Goal: Task Accomplishment & Management: Complete application form

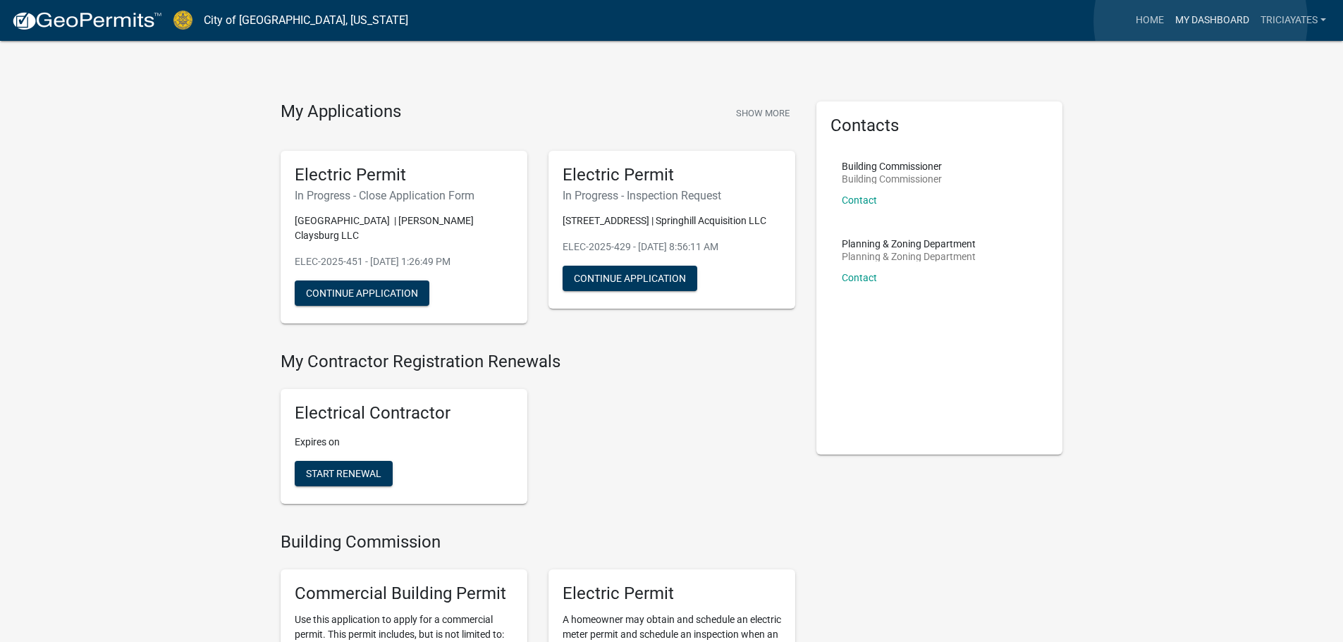
click at [1200, 21] on link "My Dashboard" at bounding box center [1211, 20] width 85 height 27
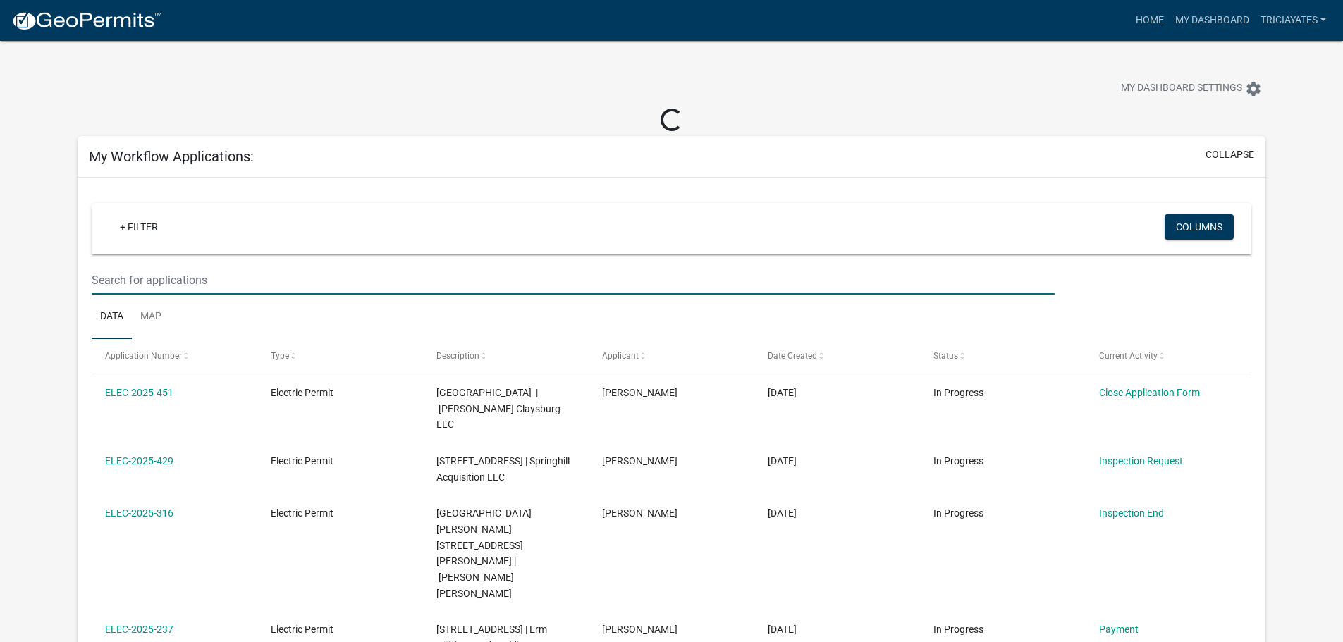
click at [205, 284] on input "text" at bounding box center [573, 280] width 962 height 29
paste input "ELEC-2025-429"
type input "ELEC-2025-429"
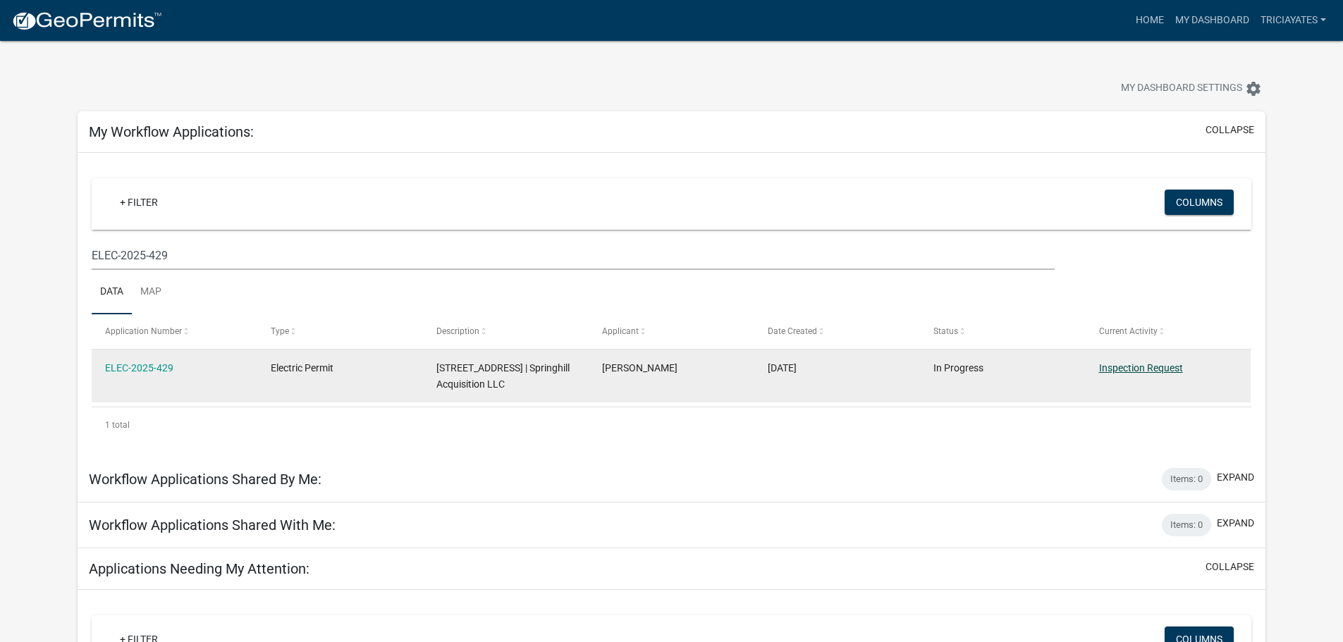
click at [1120, 366] on link "Inspection Request" at bounding box center [1141, 367] width 84 height 11
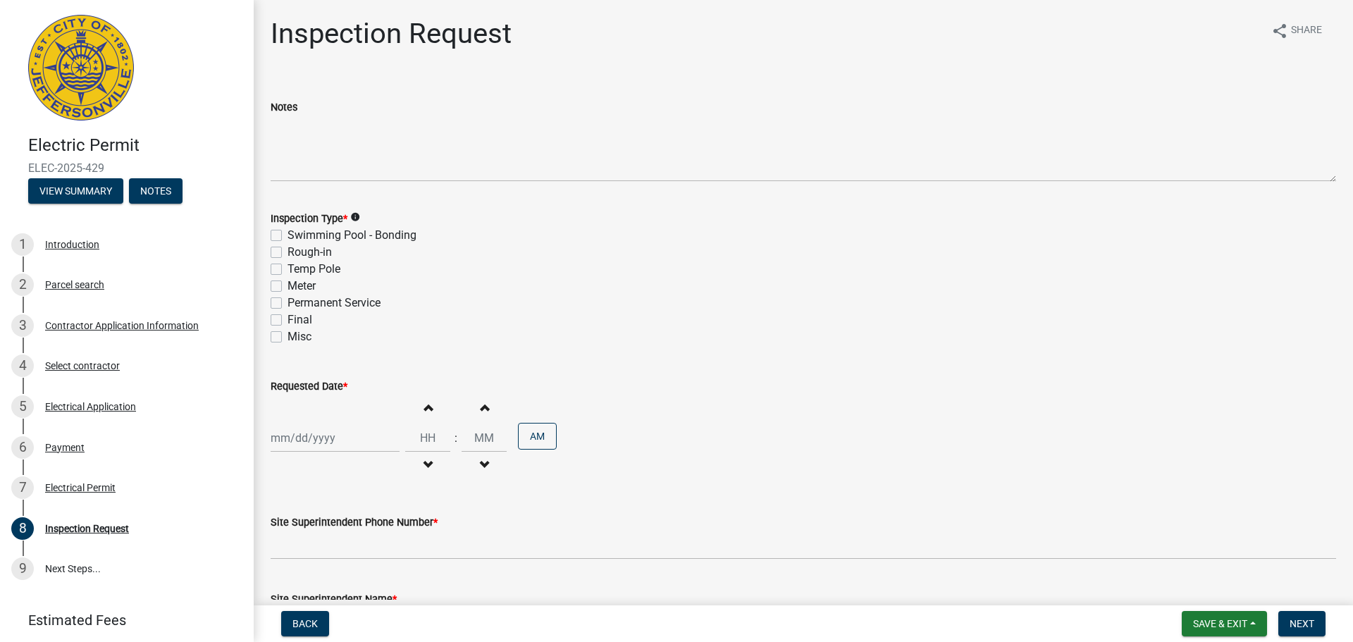
click at [288, 338] on label "Misc" at bounding box center [300, 336] width 24 height 17
click at [288, 338] on input "Misc" at bounding box center [292, 332] width 9 height 9
checkbox input "true"
checkbox input "false"
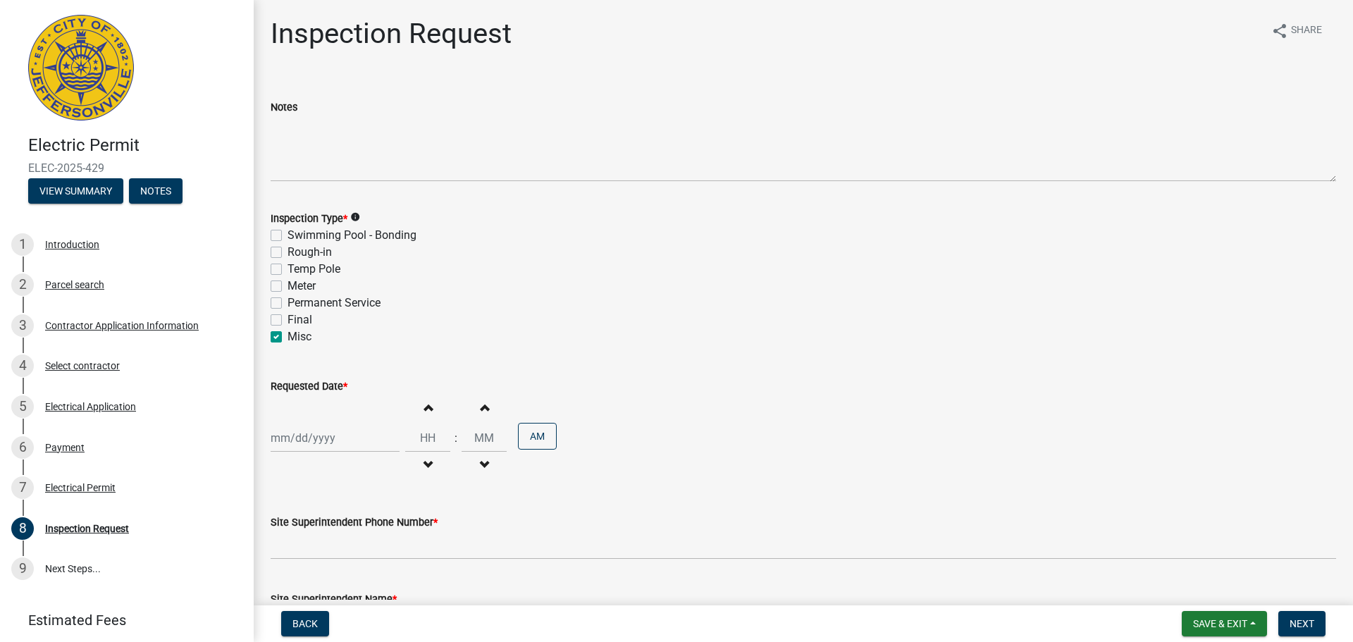
checkbox input "false"
checkbox input "true"
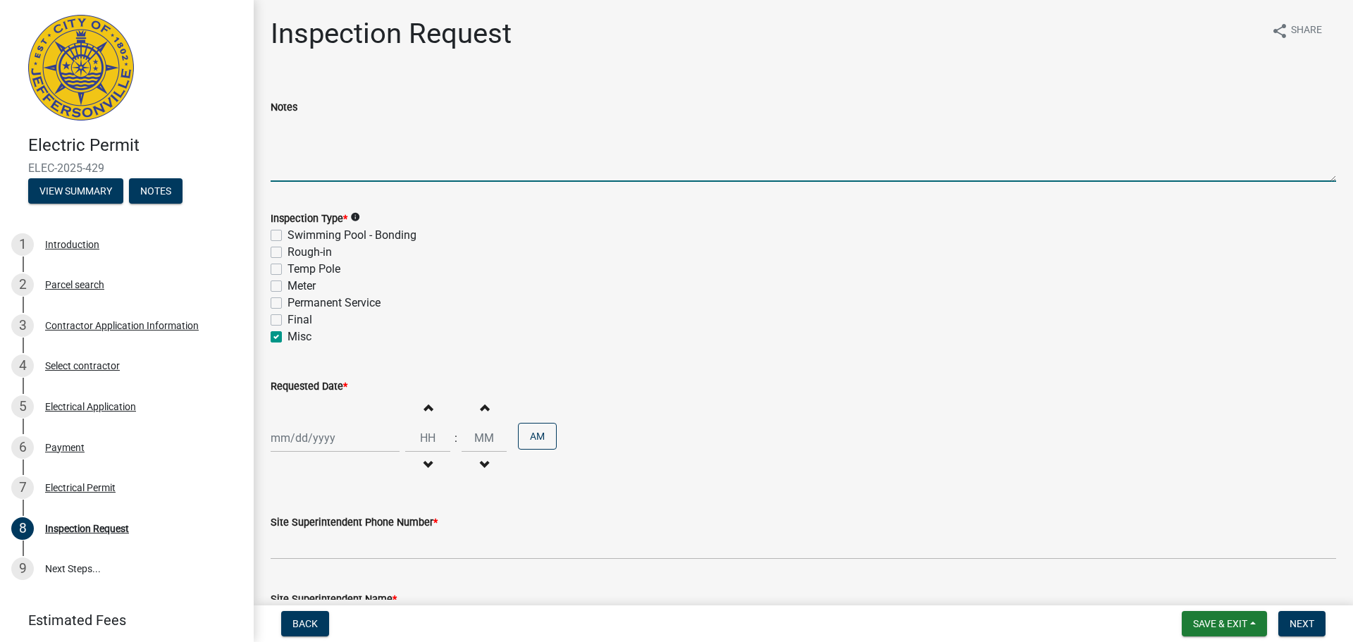
click at [325, 172] on textarea "Notes" at bounding box center [804, 149] width 1066 height 66
type textarea "c"
type textarea "Ceiling inspection"
select select "9"
select select "2025"
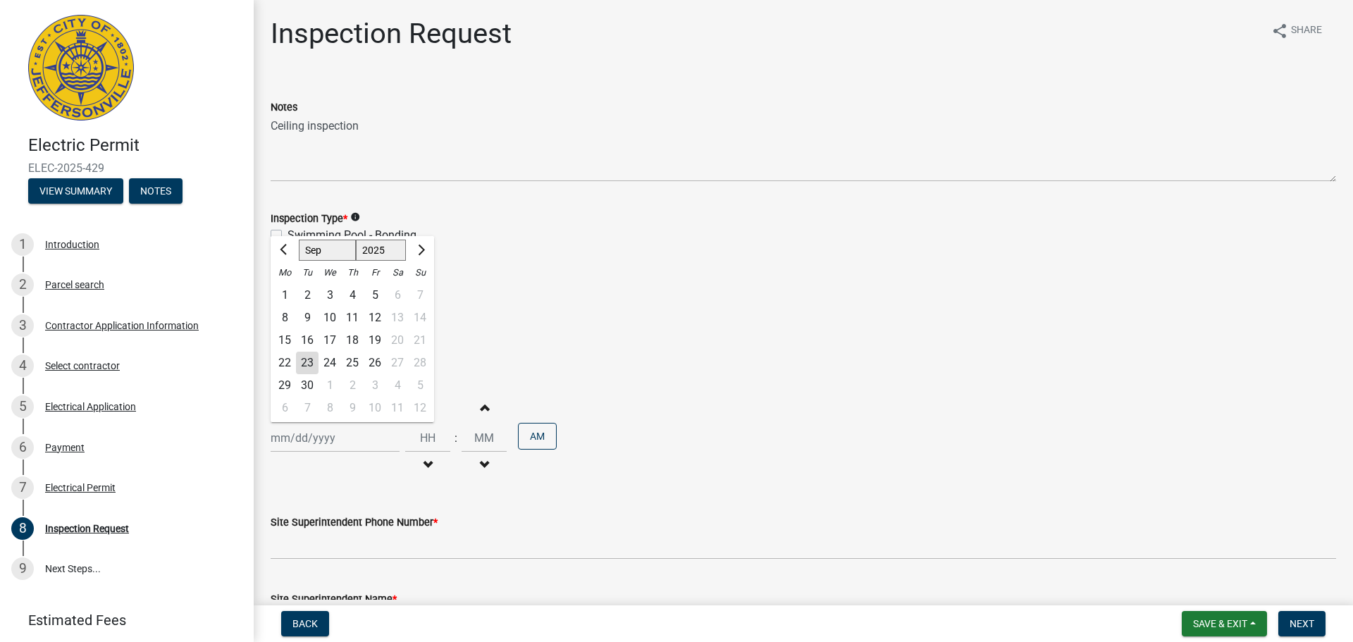
click at [340, 443] on div "[PERSON_NAME] Feb Mar Apr [PERSON_NAME][DATE] Oct Nov [DATE] 1526 1527 1528 152…" at bounding box center [335, 438] width 129 height 29
click at [337, 366] on div "24" at bounding box center [330, 363] width 23 height 23
type input "[DATE]"
click at [424, 408] on span "button" at bounding box center [427, 407] width 7 height 11
type input "01"
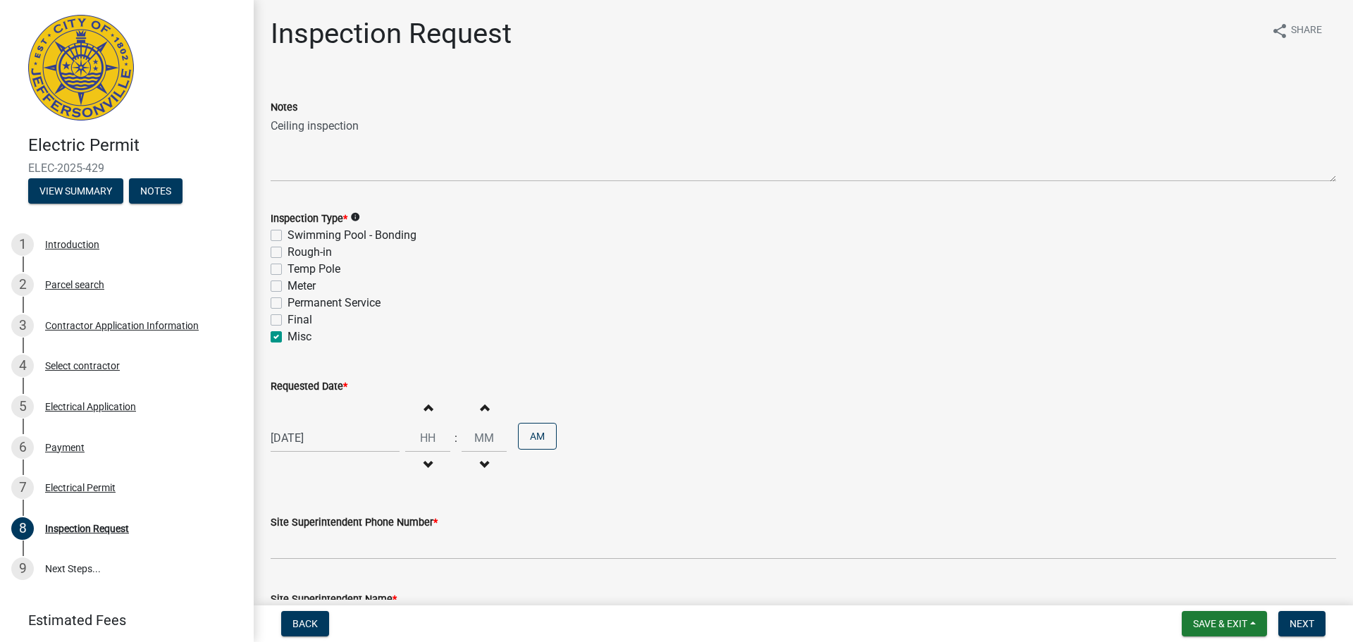
type input "00"
click at [424, 408] on span "button" at bounding box center [427, 407] width 7 height 11
click at [424, 409] on span "button" at bounding box center [427, 407] width 7 height 11
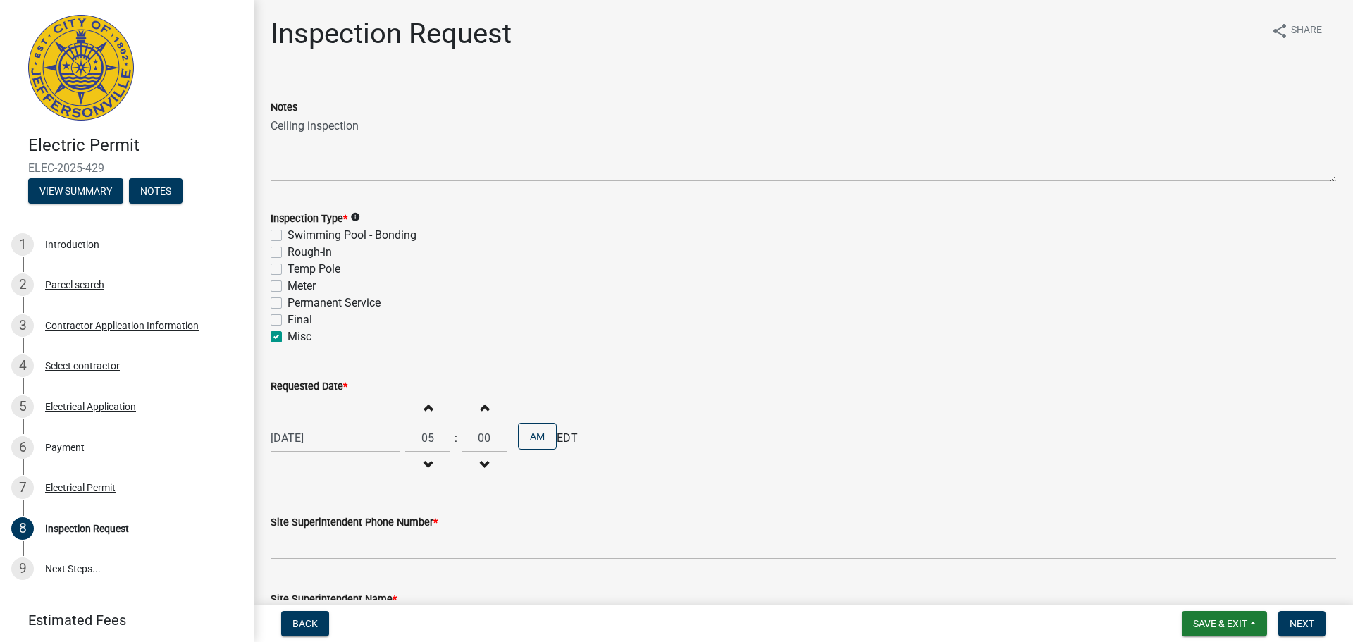
click at [424, 409] on span "button" at bounding box center [427, 407] width 7 height 11
click at [417, 407] on button "Increment hours" at bounding box center [428, 407] width 30 height 25
click at [424, 408] on span "button" at bounding box center [427, 407] width 7 height 11
type input "09"
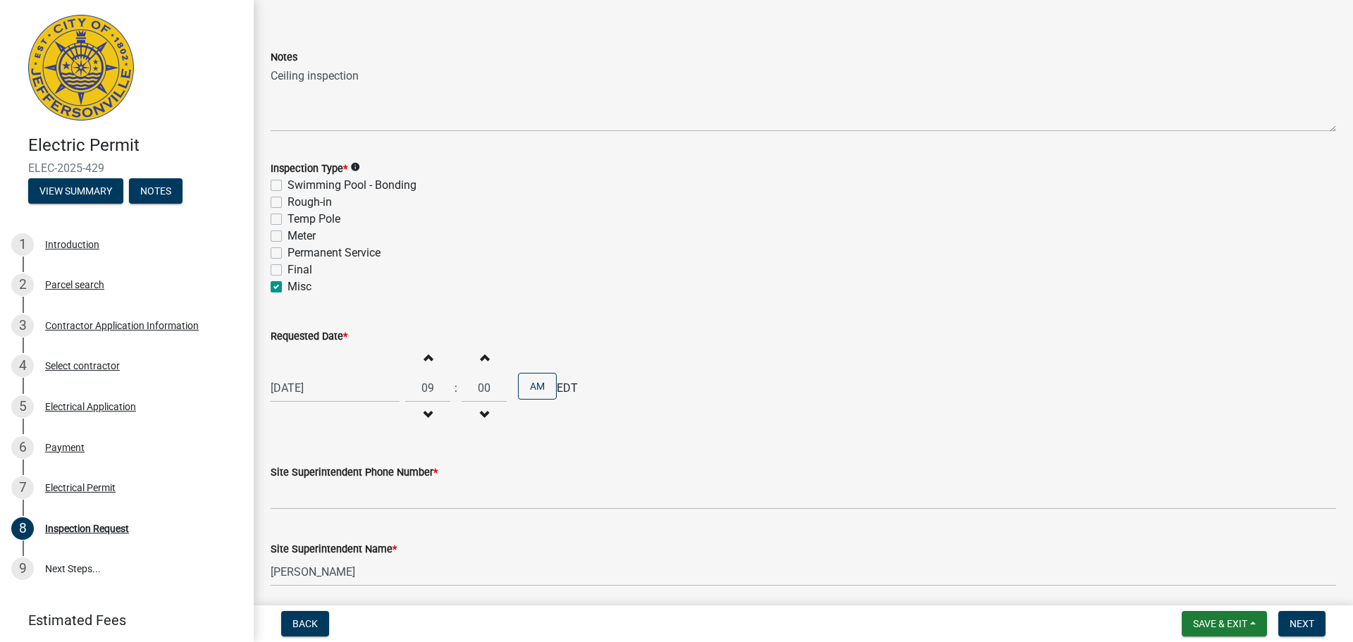
scroll to position [70, 0]
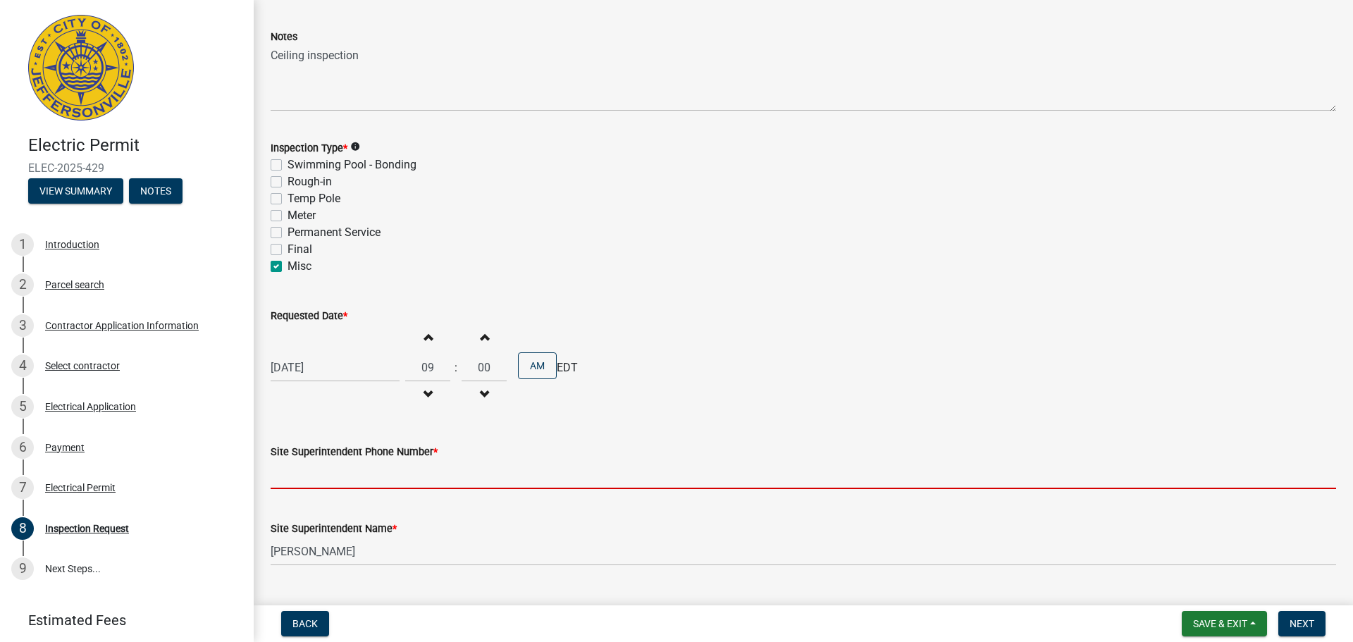
click at [379, 471] on input "Site Superintendent Phone Number *" at bounding box center [804, 474] width 1066 height 29
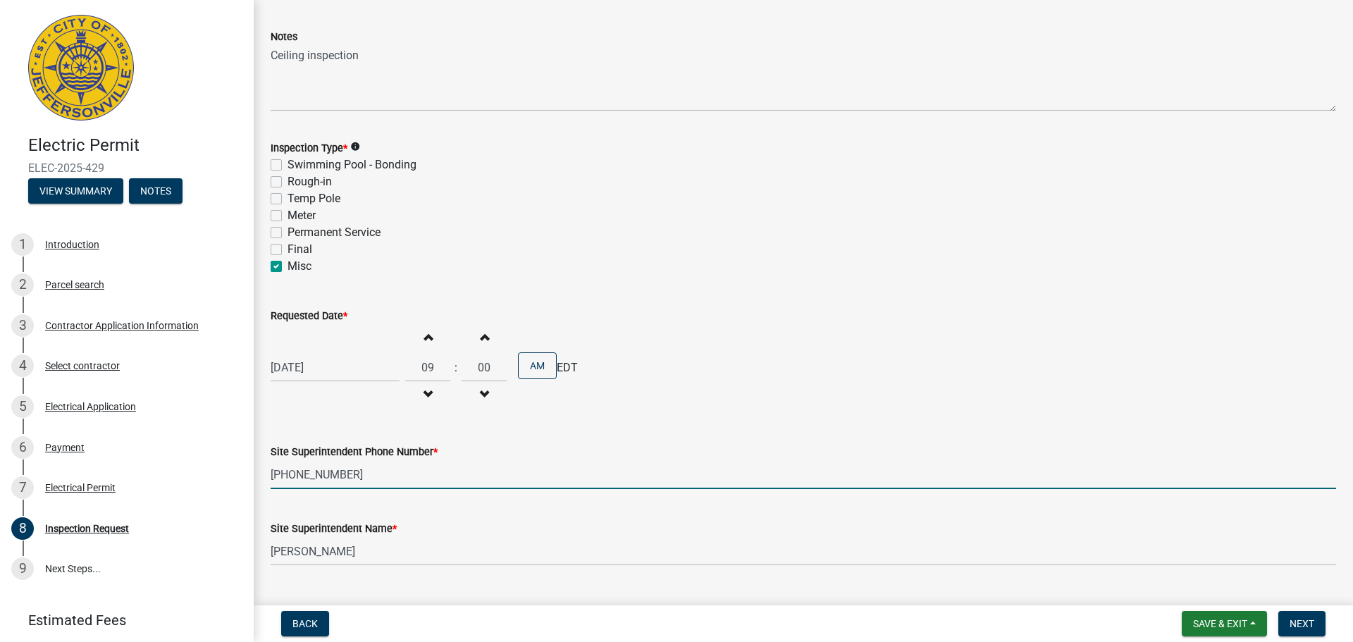
type input "[PHONE_NUMBER]"
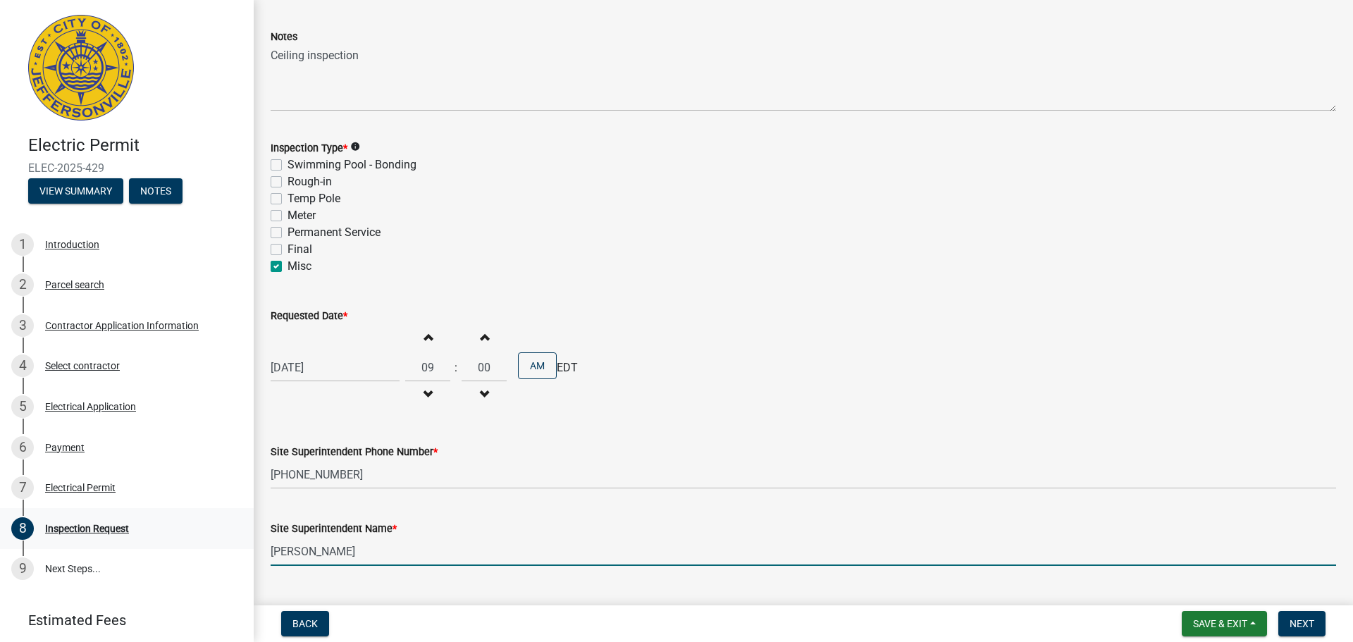
drag, startPoint x: 313, startPoint y: 550, endPoint x: 211, endPoint y: 545, distance: 101.6
click at [211, 545] on div "Electric Permit ELEC-2025-429 View Summary Notes 1 Introduction 2 Parcel search…" at bounding box center [676, 321] width 1353 height 642
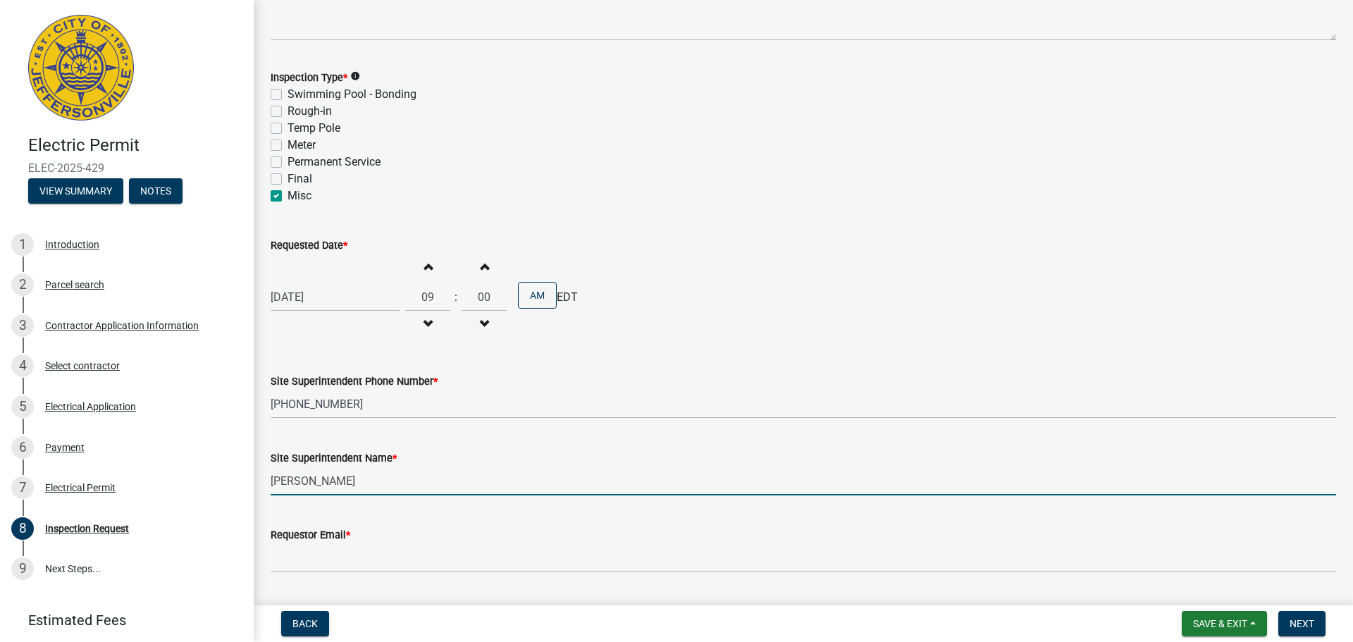
type input "[PERSON_NAME]"
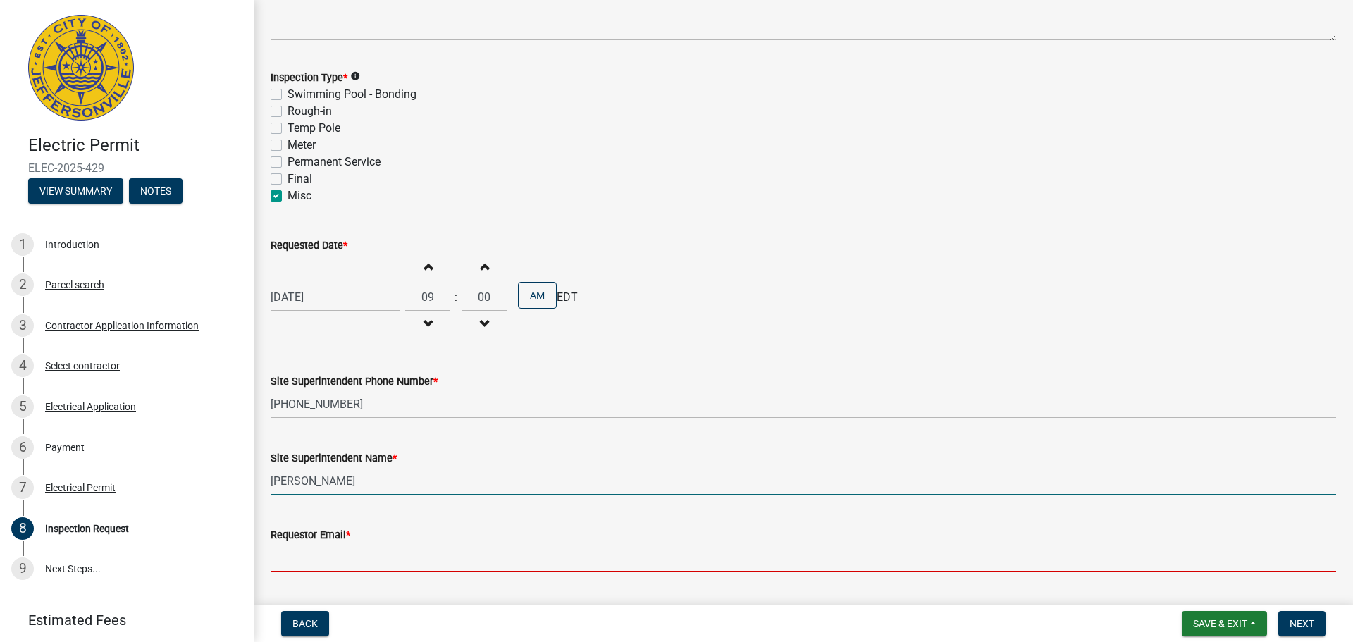
click at [344, 557] on input "Requestor Email *" at bounding box center [804, 557] width 1066 height 29
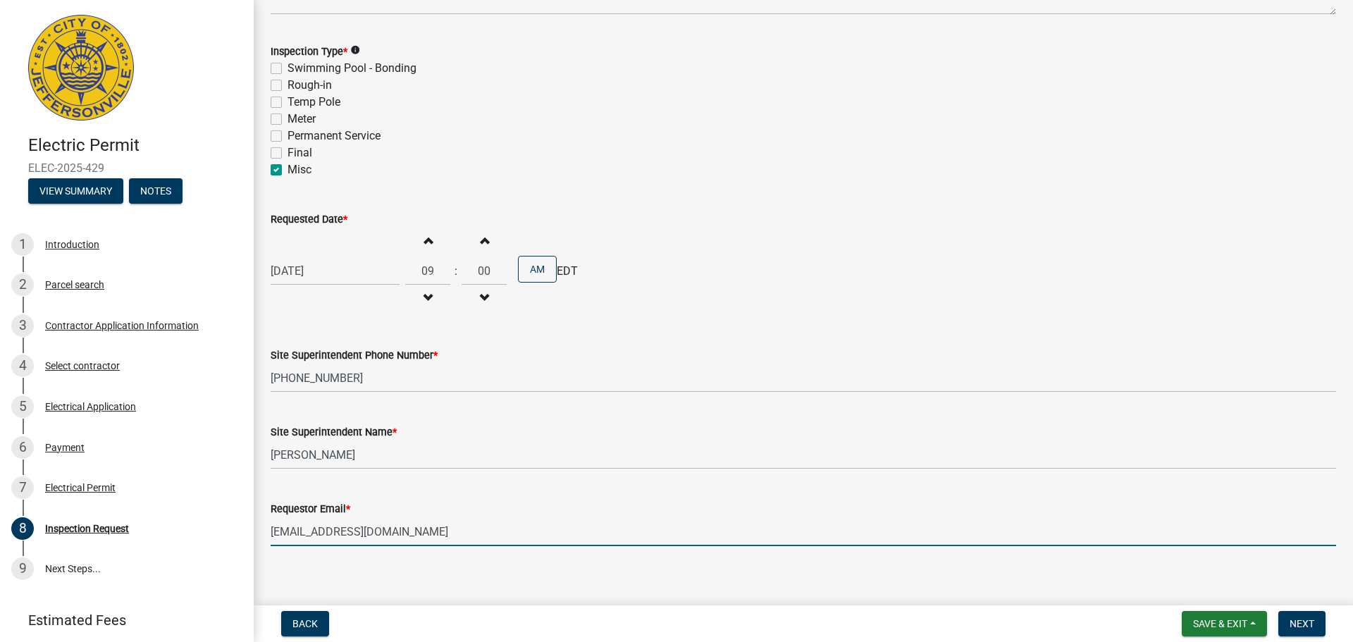
scroll to position [180, 0]
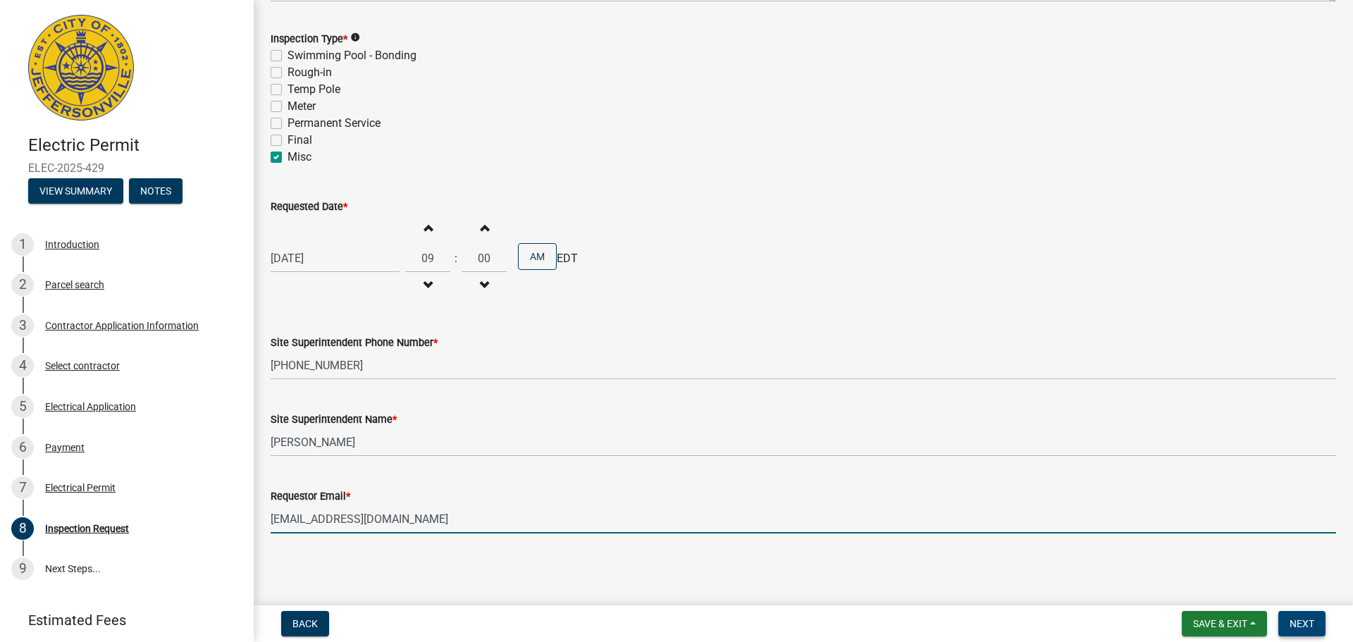
type input "[EMAIL_ADDRESS][DOMAIN_NAME]"
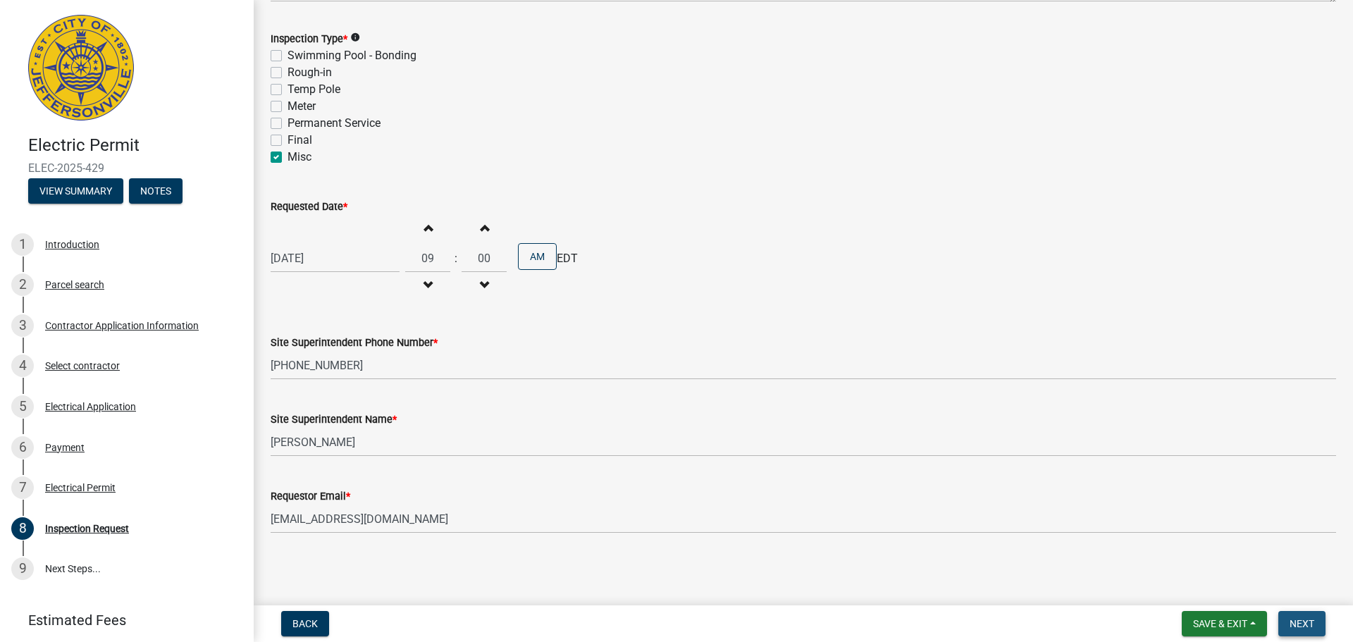
click at [1292, 621] on span "Next" at bounding box center [1302, 623] width 25 height 11
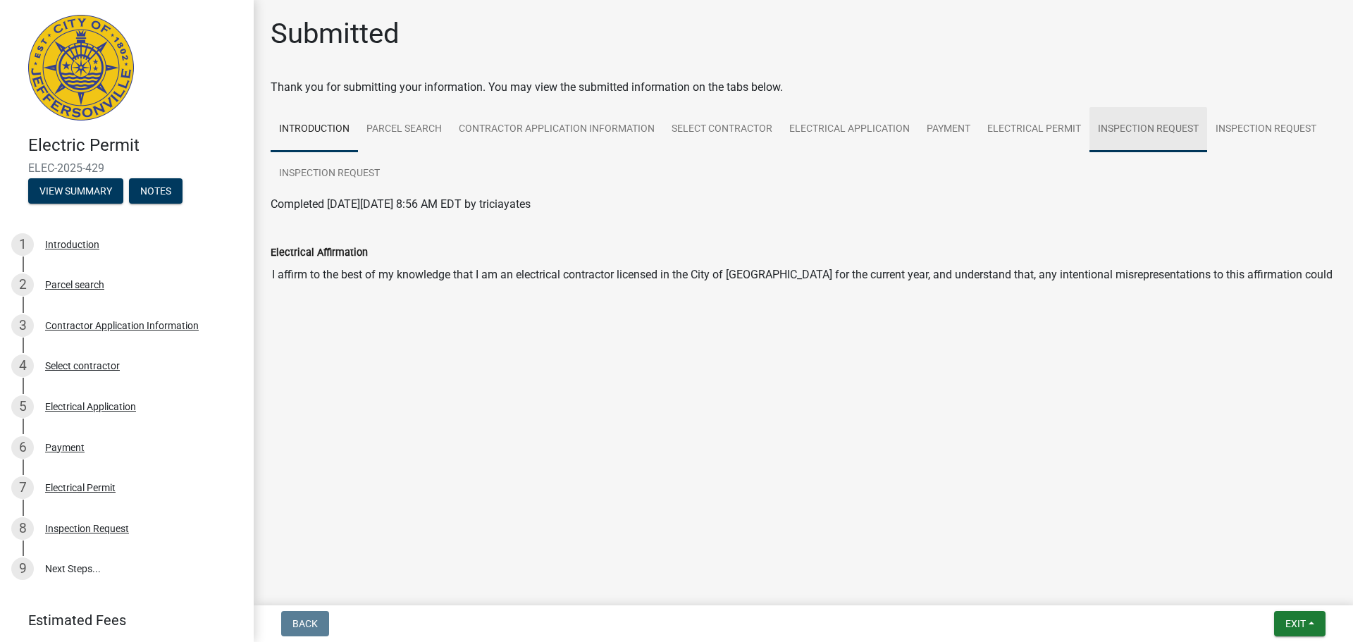
click at [1170, 128] on link "Inspection Request" at bounding box center [1149, 129] width 118 height 45
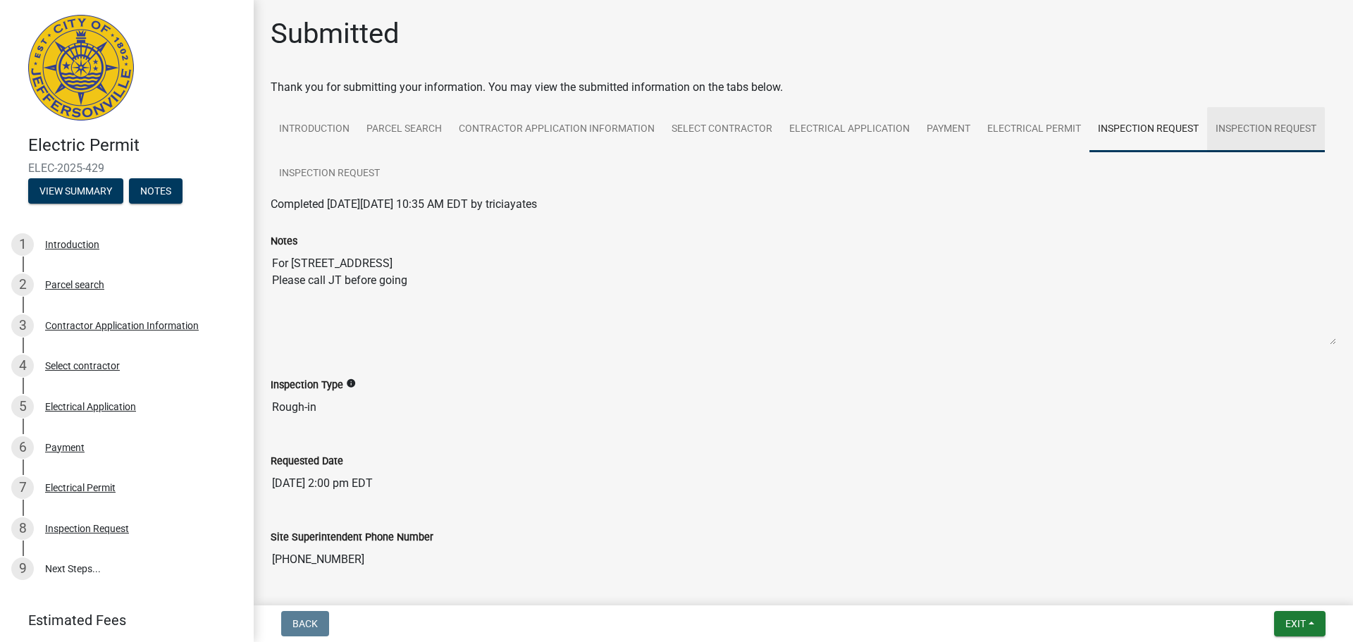
click at [1251, 133] on link "Inspection Request" at bounding box center [1266, 129] width 118 height 45
